Goal: Task Accomplishment & Management: Manage account settings

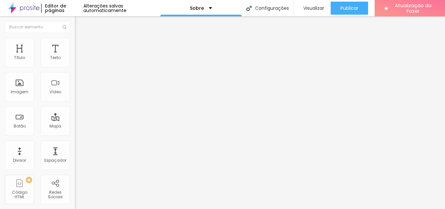
click at [79, 56] on font "Trocar imagem" at bounding box center [95, 53] width 32 height 6
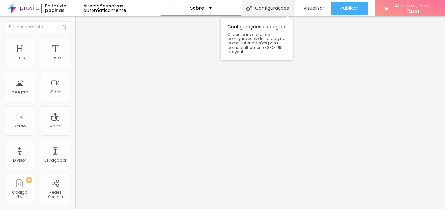
click at [267, 9] on font "Configurações" at bounding box center [272, 8] width 34 height 7
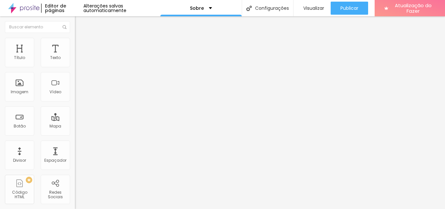
paste textarea "Limpeza de fachada de condomínio BH, Bairros da regional Nordeste de BH Dom Sil…"
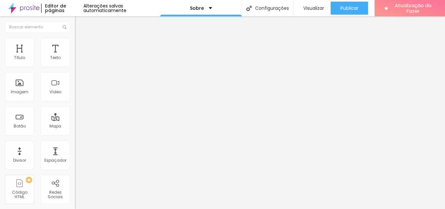
scroll to position [65, 0]
paste textarea "Santo Agostinho - Belo Horizonte, Savassi - Belo Horizonte, Sion - Belo Horizon…"
paste textarea "Pintor Região Barreiro BH, Pintor Região Centro-Sul BH, Pintor Região Leste BH,…"
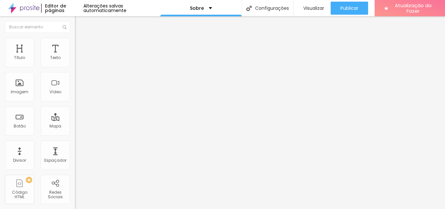
type textarea "Limpeza de fachada de condomínio BH, Bairros da regional Nordeste de BH Dom Sil…"
drag, startPoint x: 164, startPoint y: 94, endPoint x: 305, endPoint y: 106, distance: 142.2
paste textarea "Pintor Região Barreiro BH, Pintor Região Centro-Sul BH, Pintor Região Leste BH,…"
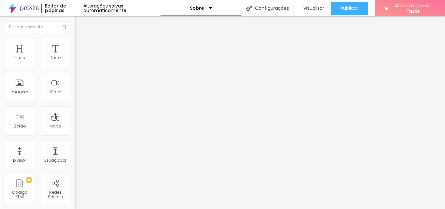
scroll to position [3540, 0]
type textarea "Pintor Região Barreiro BH, Pintor Região Centro-Sul BH, Pintor Região Leste BH,…"
type input "Sobre | Reformas Prediais Região Nordeste de Belo Horizonte"
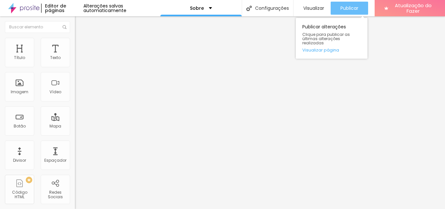
click at [348, 5] on font "Publicar" at bounding box center [349, 8] width 18 height 7
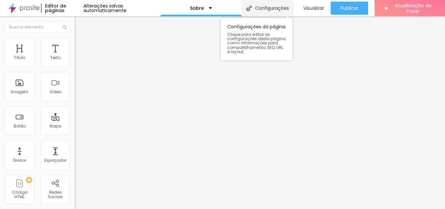
click at [269, 5] on font "Configurações" at bounding box center [272, 8] width 34 height 7
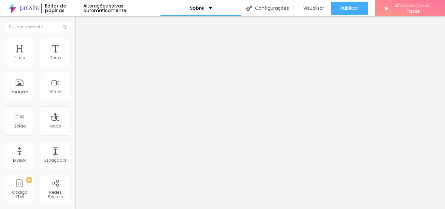
type input "Sobre | Reformas Prediais Região Nordeste de Belo Horizonte"
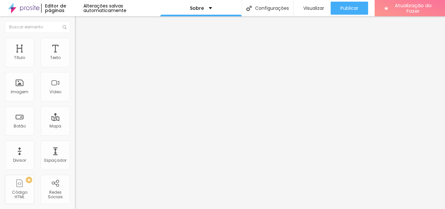
scroll to position [71, 0]
drag, startPoint x: 301, startPoint y: 91, endPoint x: 127, endPoint y: 96, distance: 173.7
drag, startPoint x: 301, startPoint y: 90, endPoint x: 156, endPoint y: 94, distance: 145.0
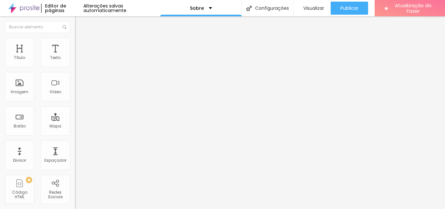
paste textarea "Pintor Região Barreiro BH, Pintor Região Centro-Sul BH, Pintor Região Leste BH,…"
type textarea "Pintor Região Barreiro BH, Pintor Região Centro-Sul BH, Pintor Região Leste BH,…"
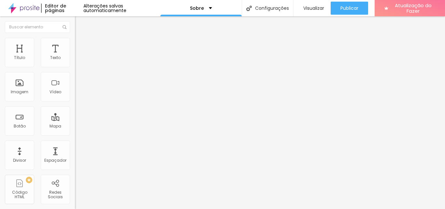
paste textarea "Pintor Região Barreiro BH, Pintor Região Centro-Sul BH, Pintor Região Leste BH,…"
paste textarea "Limpeza de fachada de condomínio BH, Bairros da regional Nordeste de BH Dom Sil…"
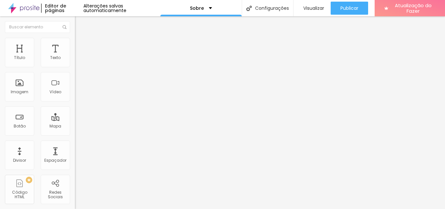
type textarea "Limpeza de fachada de condomínio BH, Bairros da regional Nordeste de BH Dom Sil…"
paste textarea "Limpeza de fachada de condomínio BH, Bairros da regional Nordeste de BH Dom Sil…"
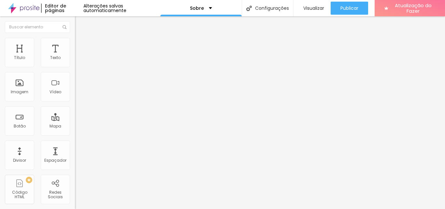
scroll to position [31, 0]
type textarea "Limpeza de fachada de condomínio BH, Bairros da regional Nordeste de BH Dom Sil…"
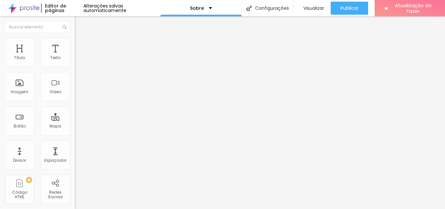
drag, startPoint x: 304, startPoint y: 69, endPoint x: 179, endPoint y: 68, distance: 125.1
drag, startPoint x: 333, startPoint y: 109, endPoint x: 156, endPoint y: 106, distance: 176.9
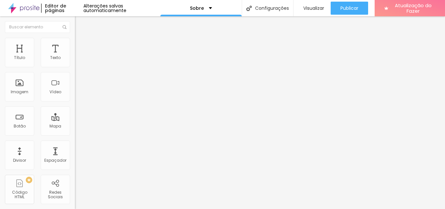
paste input "Reformas Prediais Região Nordeste de Belo Horizonte"
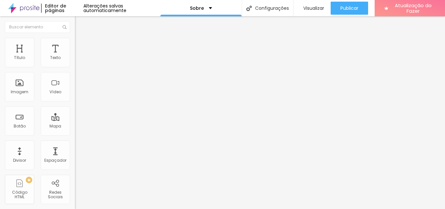
type input "BH Reformas Prediais Região Nordeste de [GEOGRAPHIC_DATA]"
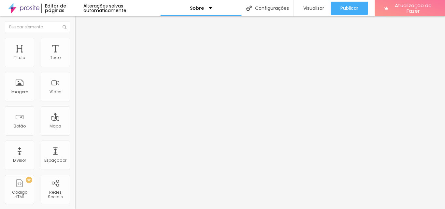
scroll to position [254, 0]
type input "Sobre | BH Reformas Prediais Região Nordeste de Belo Horizonte"
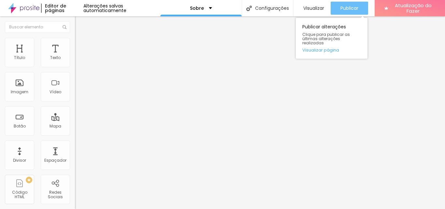
click at [347, 7] on font "Publicar" at bounding box center [349, 8] width 18 height 7
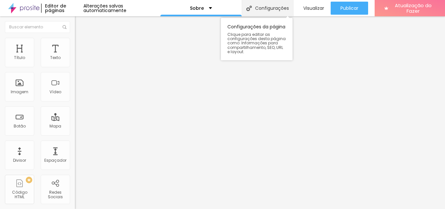
click at [270, 8] on font "Configurações" at bounding box center [272, 8] width 34 height 7
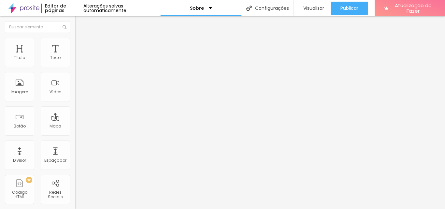
drag, startPoint x: 296, startPoint y: 112, endPoint x: 159, endPoint y: 108, distance: 136.9
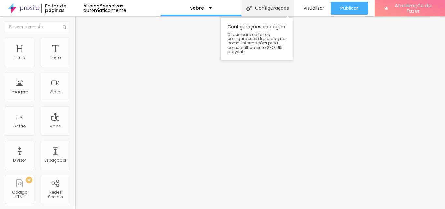
click at [266, 10] on font "Configurações" at bounding box center [272, 8] width 34 height 7
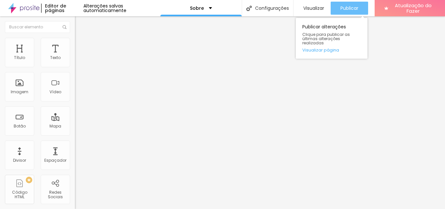
click at [346, 7] on font "Publicar" at bounding box center [349, 8] width 18 height 7
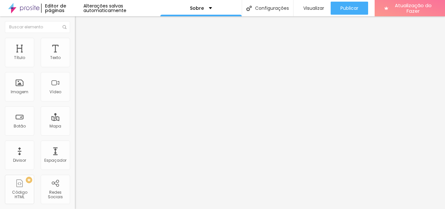
click at [90, 23] on font "Editar nulo" at bounding box center [102, 24] width 24 height 7
drag, startPoint x: 46, startPoint y: 72, endPoint x: 4, endPoint y: 73, distance: 42.4
click at [75, 73] on div "Endereço Alboom Brasil Alinhamento 15 Ampliação" at bounding box center [112, 116] width 75 height 130
type input "r"
paste input "BH Reformas Prediais Região Nordeste de [GEOGRAPHIC_DATA]"
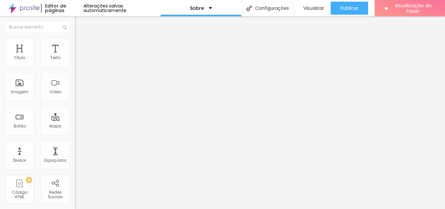
type input "Região Nordeste de Belo Horizonte"
click at [90, 23] on font "Editar nulo" at bounding box center [102, 24] width 24 height 7
drag, startPoint x: 45, startPoint y: 75, endPoint x: 1, endPoint y: 75, distance: 44.3
click at [75, 75] on div "Endereço Alboom Brasil Alinhamento 15 Ampliação" at bounding box center [112, 116] width 75 height 130
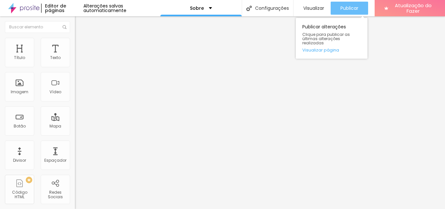
click at [352, 7] on font "Publicar" at bounding box center [349, 8] width 18 height 7
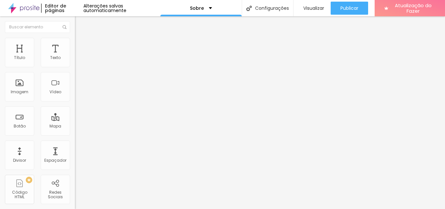
drag, startPoint x: 43, startPoint y: 77, endPoint x: 5, endPoint y: 71, distance: 38.8
click at [75, 61] on input "Belo Horizonte" at bounding box center [114, 58] width 78 height 7
paste input "Nordeste de BH"
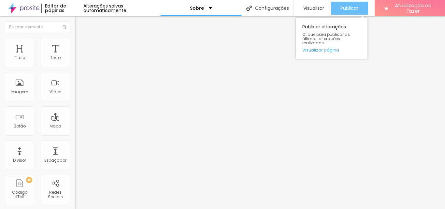
type input "Nordeste de BELO HORIZONTE"
click at [353, 10] on font "Publicar" at bounding box center [349, 8] width 18 height 7
click at [351, 7] on font "Publicar" at bounding box center [349, 8] width 18 height 7
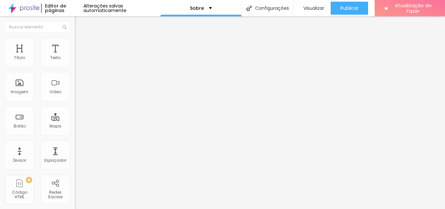
drag, startPoint x: 49, startPoint y: 72, endPoint x: 6, endPoint y: 75, distance: 43.1
click at [75, 74] on div "Endereço Alboom Brasil Alinhamento 15 Ampliação" at bounding box center [112, 116] width 75 height 130
paste input "Região Nordeste de Belo Horizonte"
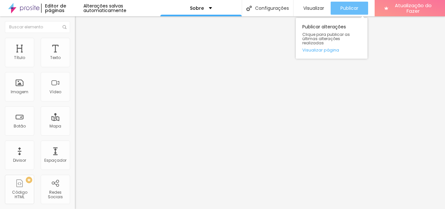
type input "Região Nordeste de Belo Horizonte"
click at [346, 7] on font "Publicar" at bounding box center [349, 8] width 18 height 7
click at [347, 6] on font "Publicar" at bounding box center [349, 8] width 18 height 7
click at [353, 6] on font "Publicar" at bounding box center [349, 8] width 18 height 7
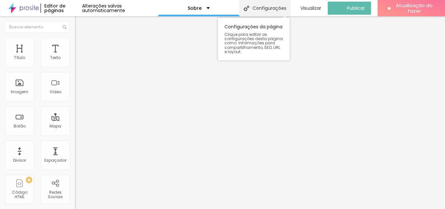
click at [272, 7] on font "Configurações" at bounding box center [269, 8] width 34 height 7
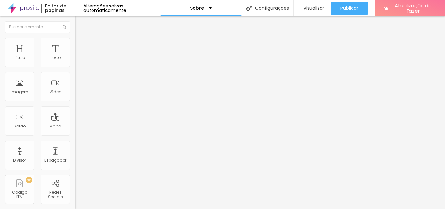
click at [204, 8] on div "Sobre" at bounding box center [201, 8] width 22 height 5
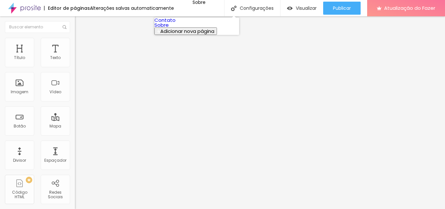
click at [176, 23] on font "Contato" at bounding box center [164, 20] width 21 height 7
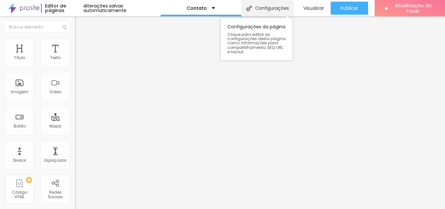
click at [268, 9] on font "Configurações" at bounding box center [272, 8] width 34 height 7
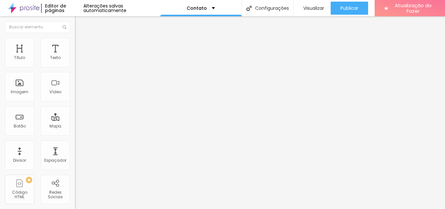
drag, startPoint x: 308, startPoint y: 132, endPoint x: 278, endPoint y: 135, distance: 30.7
paste input "Região Nordeste de [GEOGRAPHIC_DATA]"
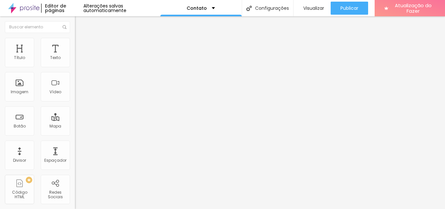
type input "Limpeza de Fachada Região Nordeste de [GEOGRAPHIC_DATA]"
drag, startPoint x: 293, startPoint y: 100, endPoint x: 155, endPoint y: 105, distance: 137.6
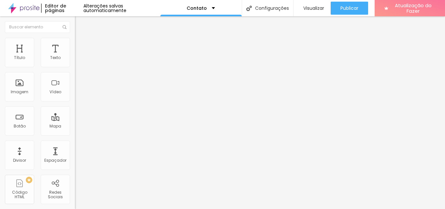
paste textarea "Pintor Região Barreiro BH, Pintor Região Centro-Sul BH, Pintor Região Leste BH,…"
type textarea "Pintor Região Barreiro BH, Pintor Região Centro-Sul BH, Pintor Região Leste BH,…"
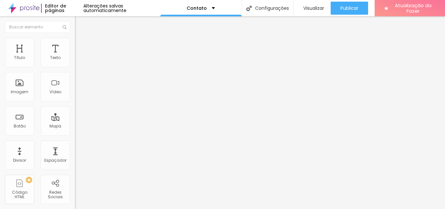
paste textarea "Pintor Região Barreiro BH, Pintor Região Centro-Sul BH, Pintor Região Leste BH,…"
type textarea "Pintor Região Barreiro BH, Pintor Região Centro-Sul BH, Pintor Região Leste BH,…"
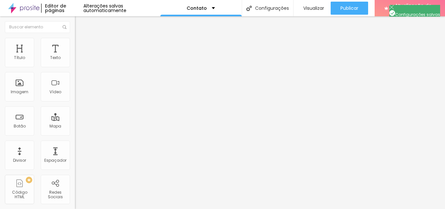
drag, startPoint x: 163, startPoint y: 152, endPoint x: 314, endPoint y: 177, distance: 153.2
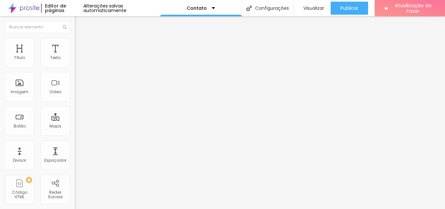
paste textarea "Pintor Região Barreiro BH, Pintor Região Centro-Sul BH, Pintor Região Leste BH,…"
type textarea "Pintor Região Barreiro BH, Pintor Região Centro-Sul BH, Pintor Região Leste BH,…"
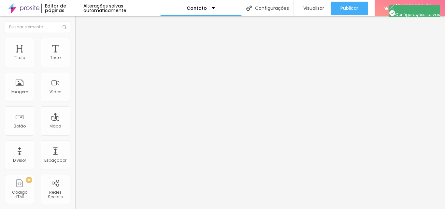
drag, startPoint x: 293, startPoint y: 139, endPoint x: 160, endPoint y: 139, distance: 132.6
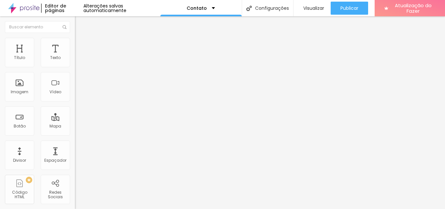
drag, startPoint x: 334, startPoint y: 121, endPoint x: 159, endPoint y: 122, distance: 175.3
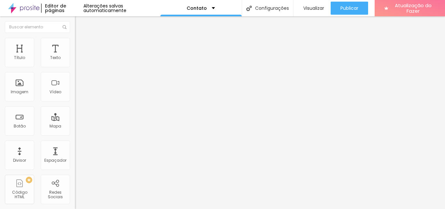
type input "achada Orçamento Gratuito | Orçamento Grátis Limpeza Fachada Predial"
drag, startPoint x: 162, startPoint y: 118, endPoint x: 342, endPoint y: 121, distance: 179.5
paste input "Limpeza de Fachada Região Nordeste de [GEOGRAPHIC_DATA]"
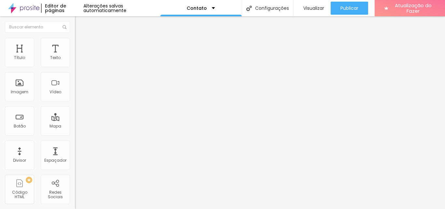
type input "Limpeza de Fachada Região Nordeste de [GEOGRAPHIC_DATA]"
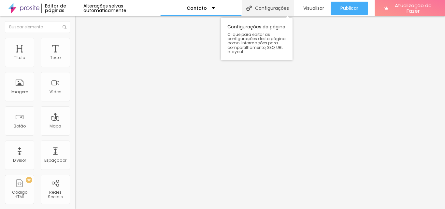
click at [269, 6] on font "Configurações" at bounding box center [272, 8] width 34 height 7
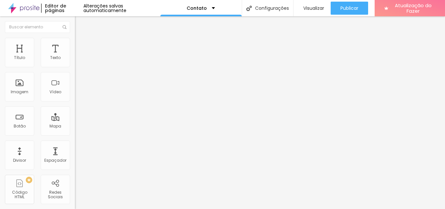
click at [210, 8] on div "Contato" at bounding box center [201, 8] width 28 height 5
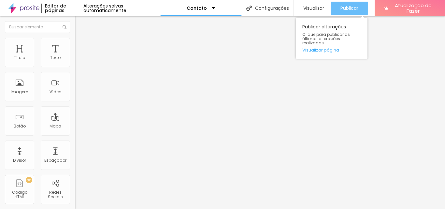
click at [347, 7] on font "Publicar" at bounding box center [349, 8] width 18 height 7
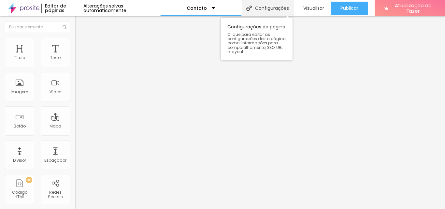
click at [267, 8] on font "Configurações" at bounding box center [272, 8] width 34 height 7
